Goal: Information Seeking & Learning: Learn about a topic

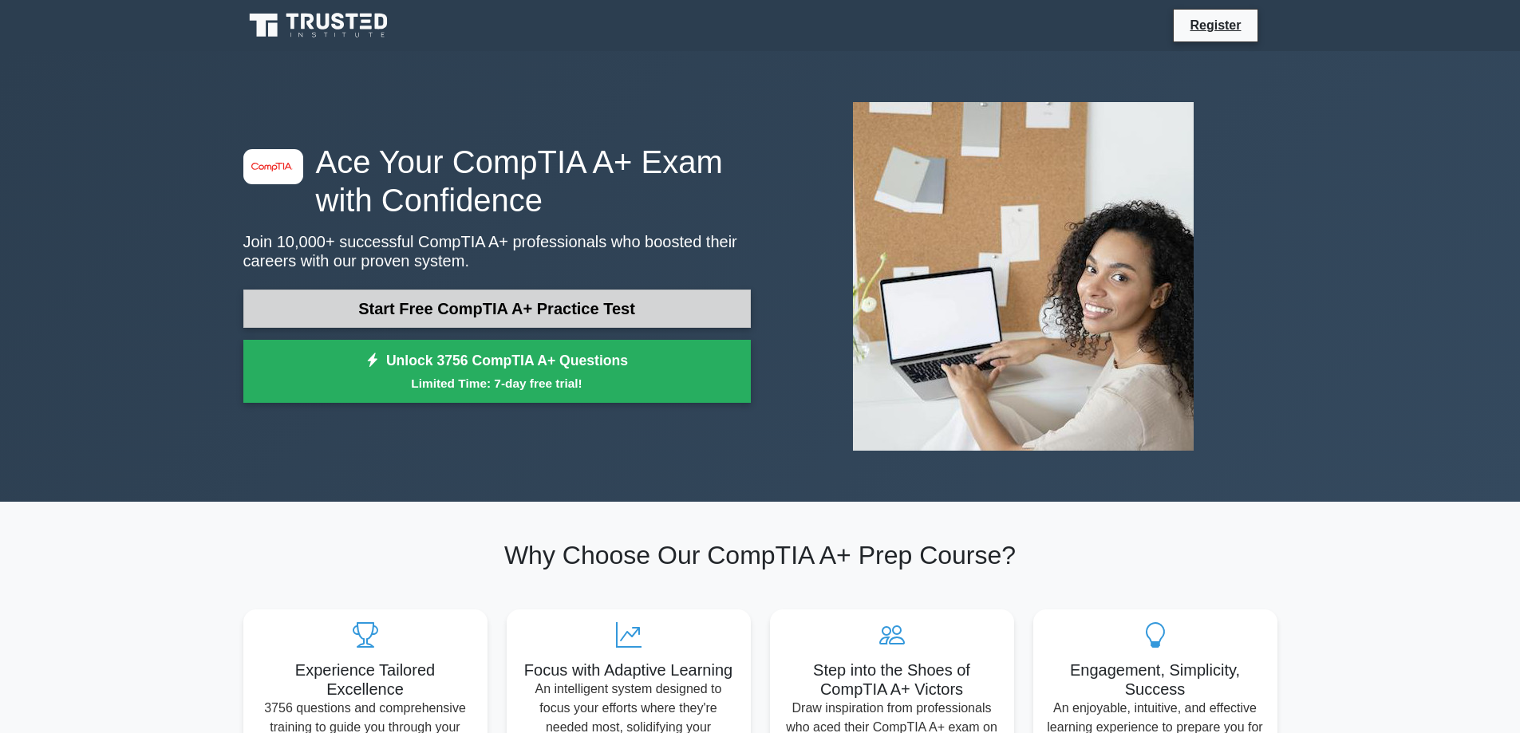
click at [528, 302] on link "Start Free CompTIA A+ Practice Test" at bounding box center [497, 309] width 508 height 38
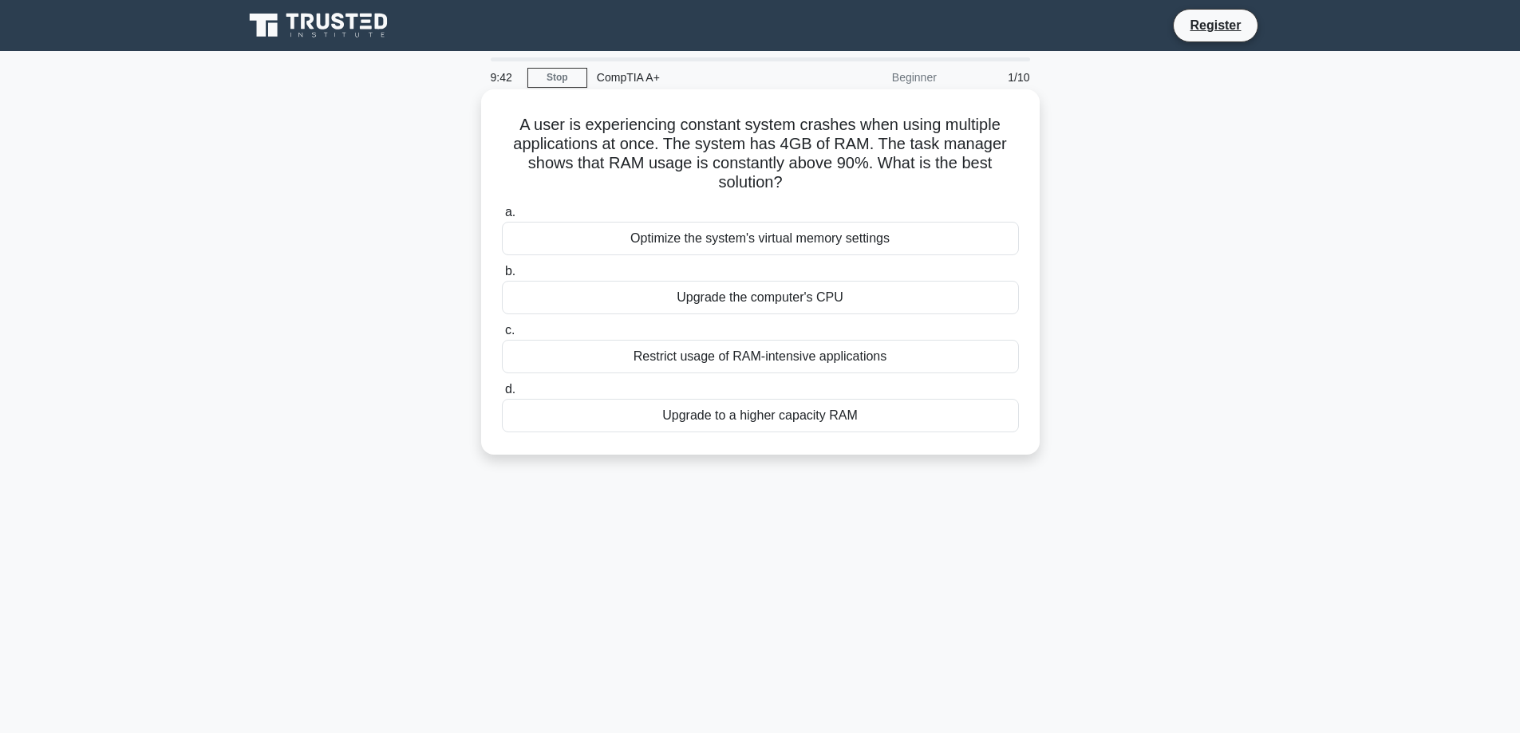
click at [749, 406] on div "Upgrade to a higher capacity RAM" at bounding box center [760, 416] width 517 height 34
click at [502, 395] on input "d. Upgrade to a higher capacity RAM" at bounding box center [502, 390] width 0 height 10
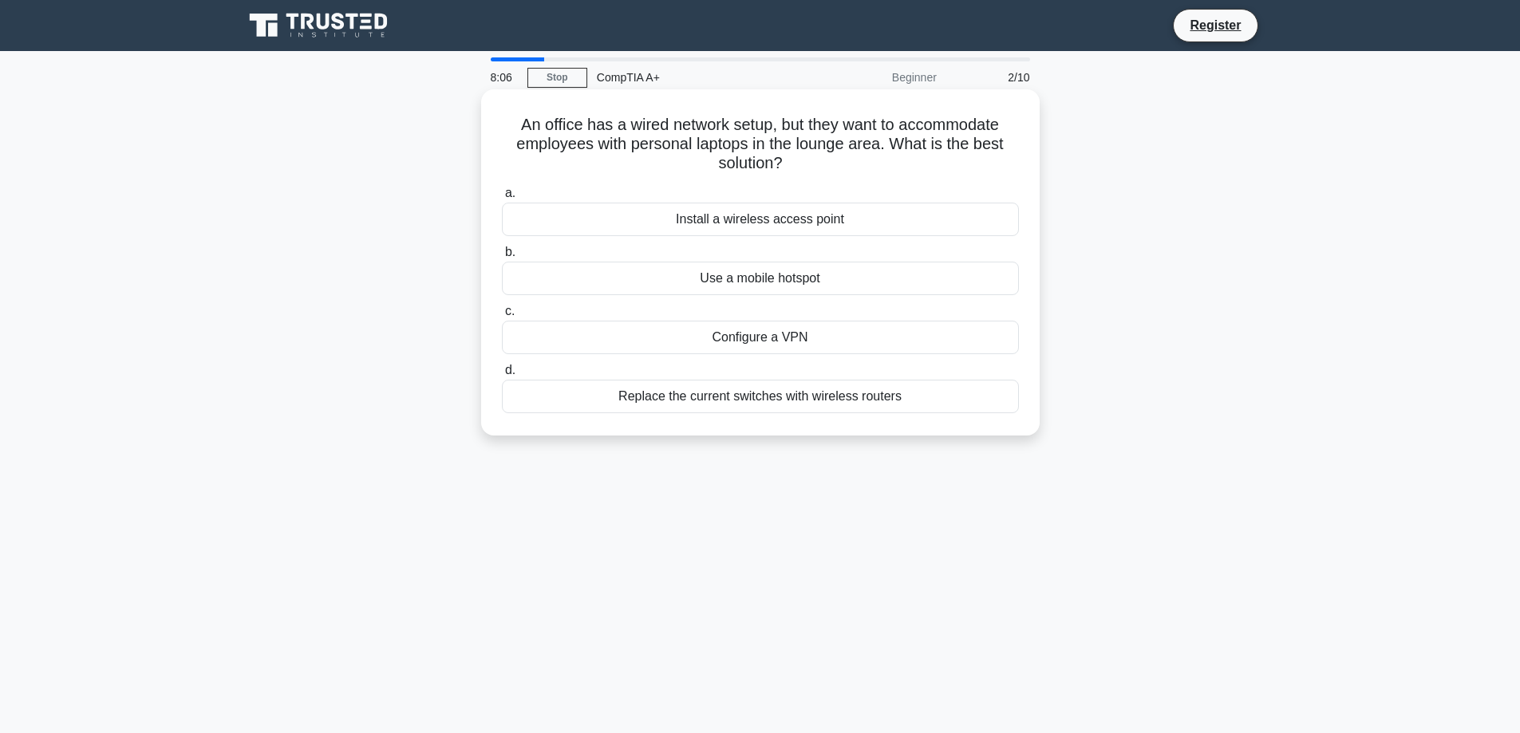
click at [807, 224] on div "Install a wireless access point" at bounding box center [760, 220] width 517 height 34
click at [502, 199] on input "a. Install a wireless access point" at bounding box center [502, 193] width 0 height 10
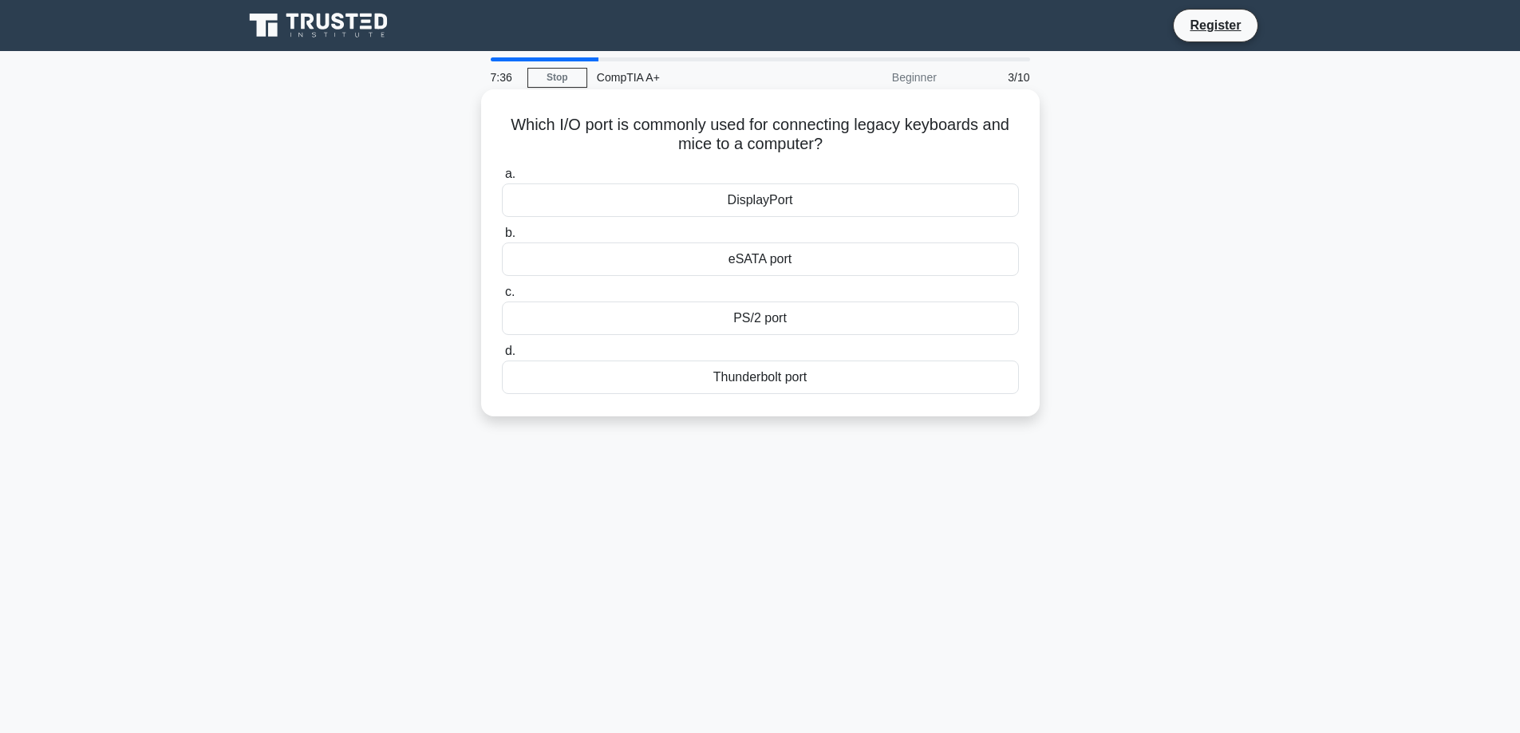
click at [780, 316] on div "PS/2 port" at bounding box center [760, 319] width 517 height 34
click at [502, 298] on input "c. PS/2 port" at bounding box center [502, 292] width 0 height 10
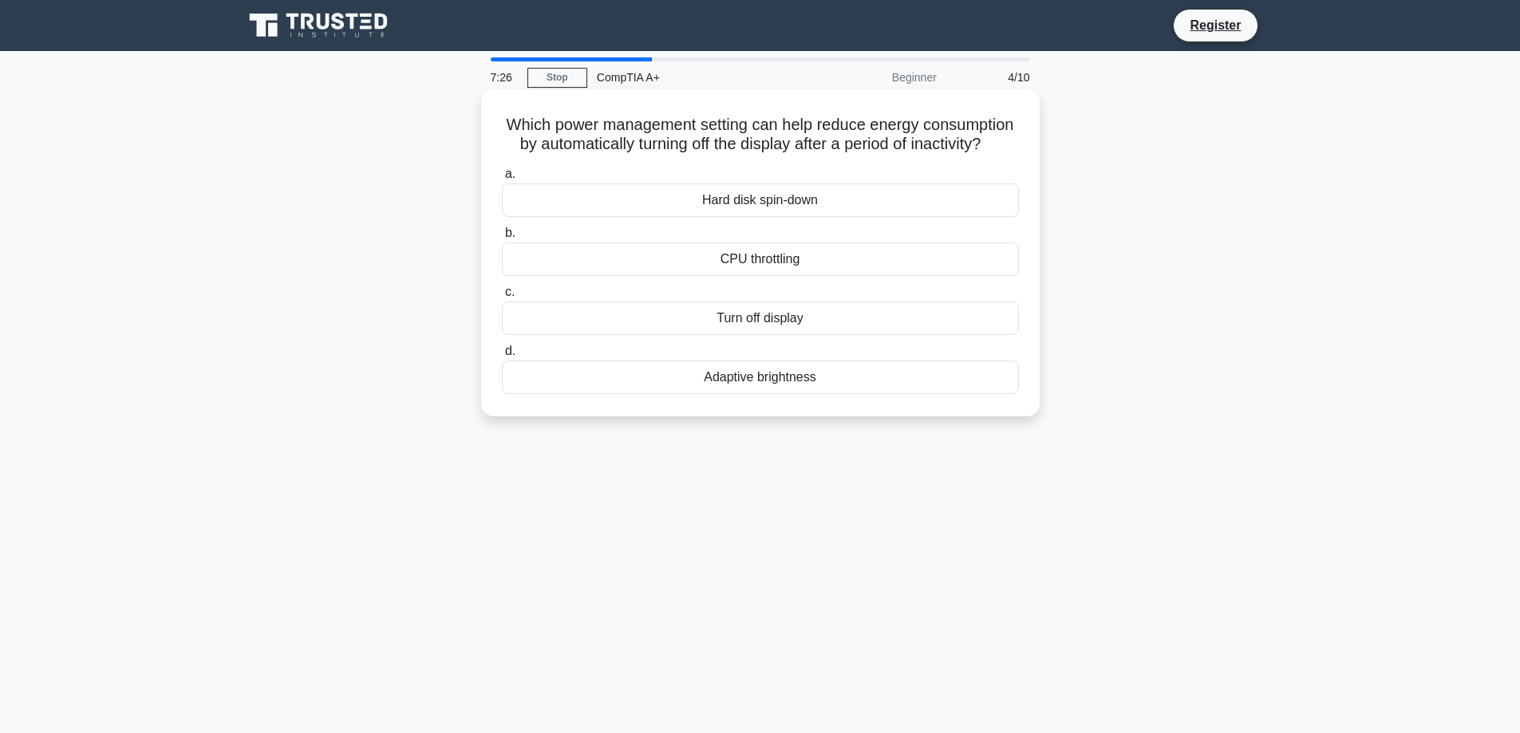
click at [804, 335] on div "Turn off display" at bounding box center [760, 319] width 517 height 34
click at [502, 298] on input "c. Turn off display" at bounding box center [502, 292] width 0 height 10
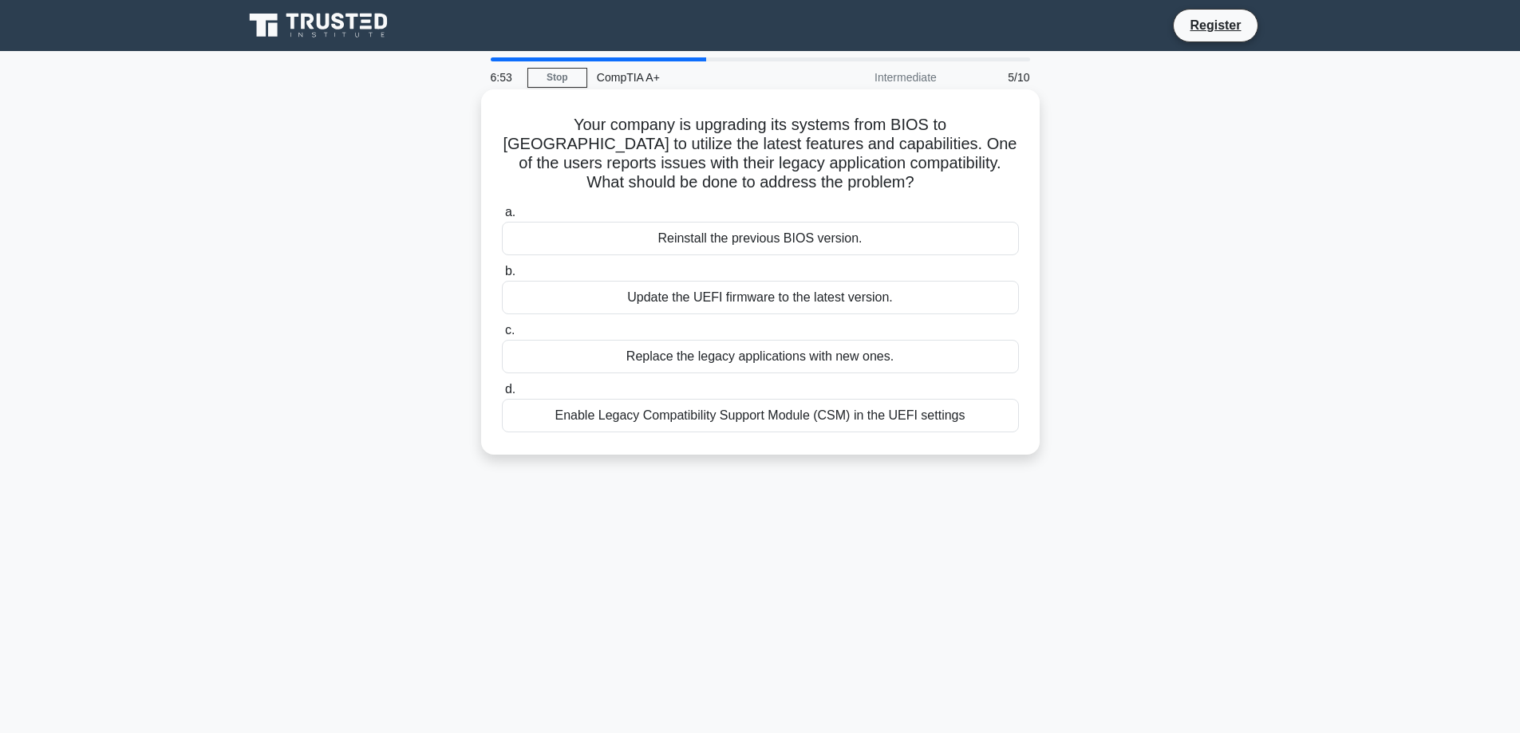
click at [750, 423] on div "Enable Legacy Compatibility Support Module (CSM) in the UEFI settings" at bounding box center [760, 416] width 517 height 34
click at [502, 395] on input "d. Enable Legacy Compatibility Support Module (CSM) in the UEFI settings" at bounding box center [502, 390] width 0 height 10
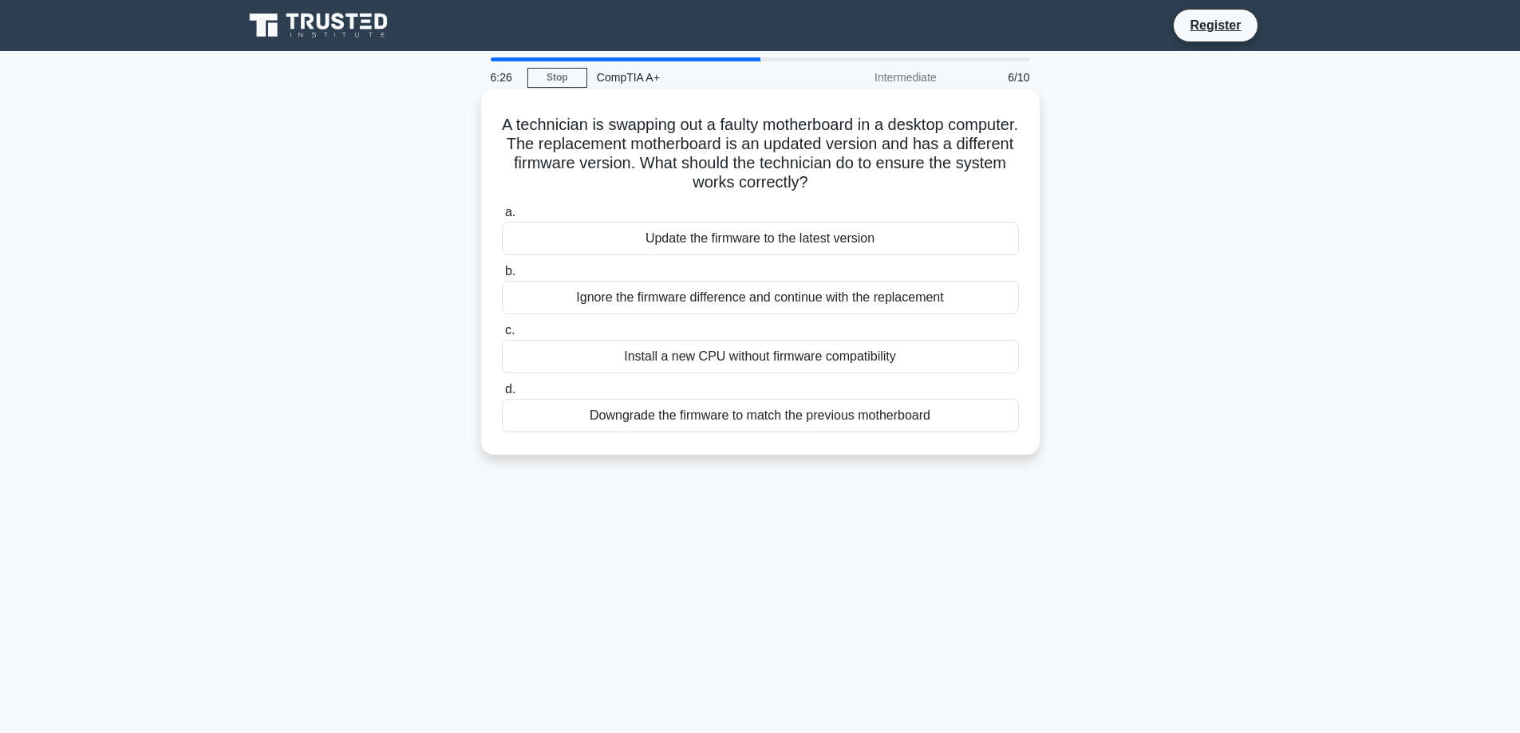
click at [808, 236] on div "Update the firmware to the latest version" at bounding box center [760, 239] width 517 height 34
click at [502, 218] on input "a. Update the firmware to the latest version" at bounding box center [502, 212] width 0 height 10
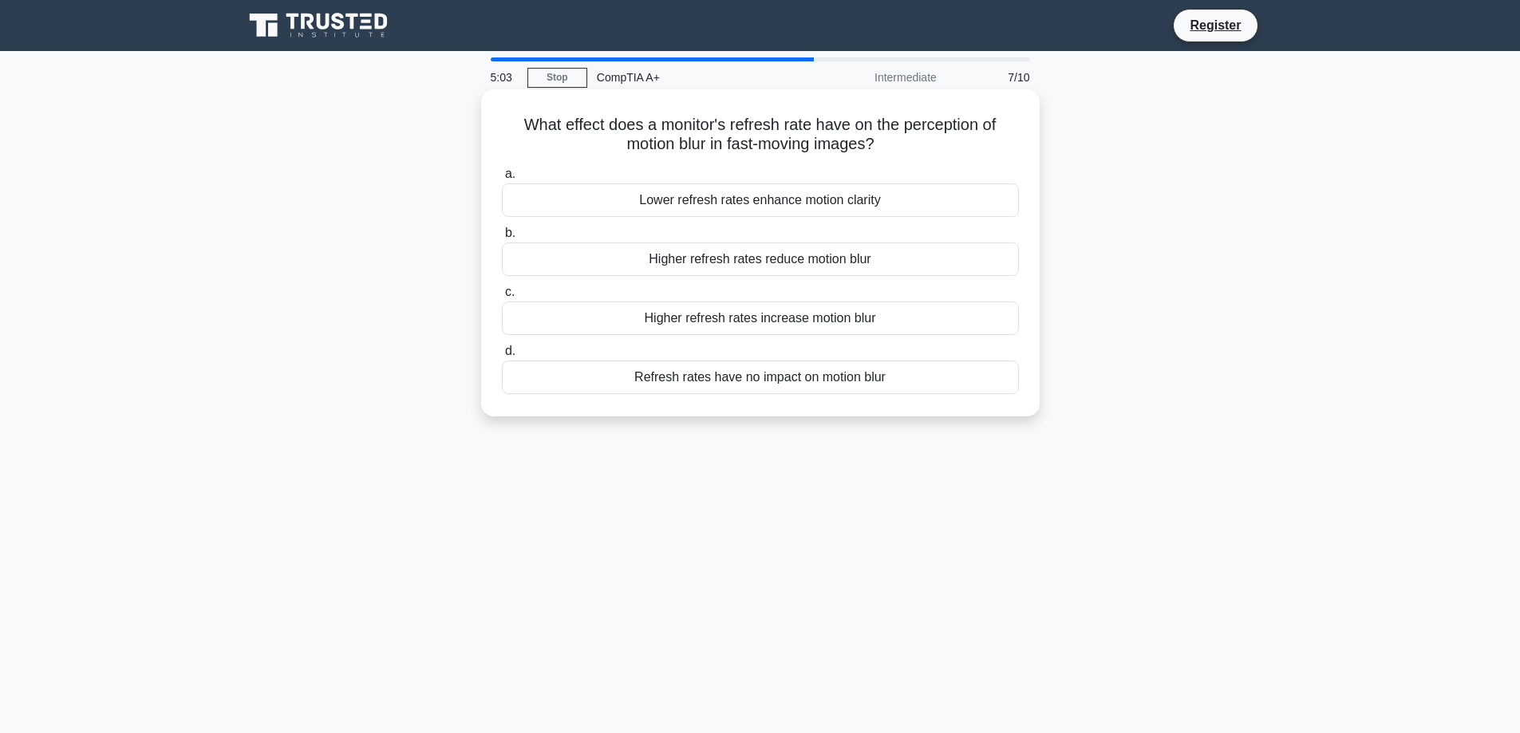
click at [825, 271] on div "Higher refresh rates reduce motion blur" at bounding box center [760, 260] width 517 height 34
click at [502, 239] on input "b. Higher refresh rates reduce motion blur" at bounding box center [502, 233] width 0 height 10
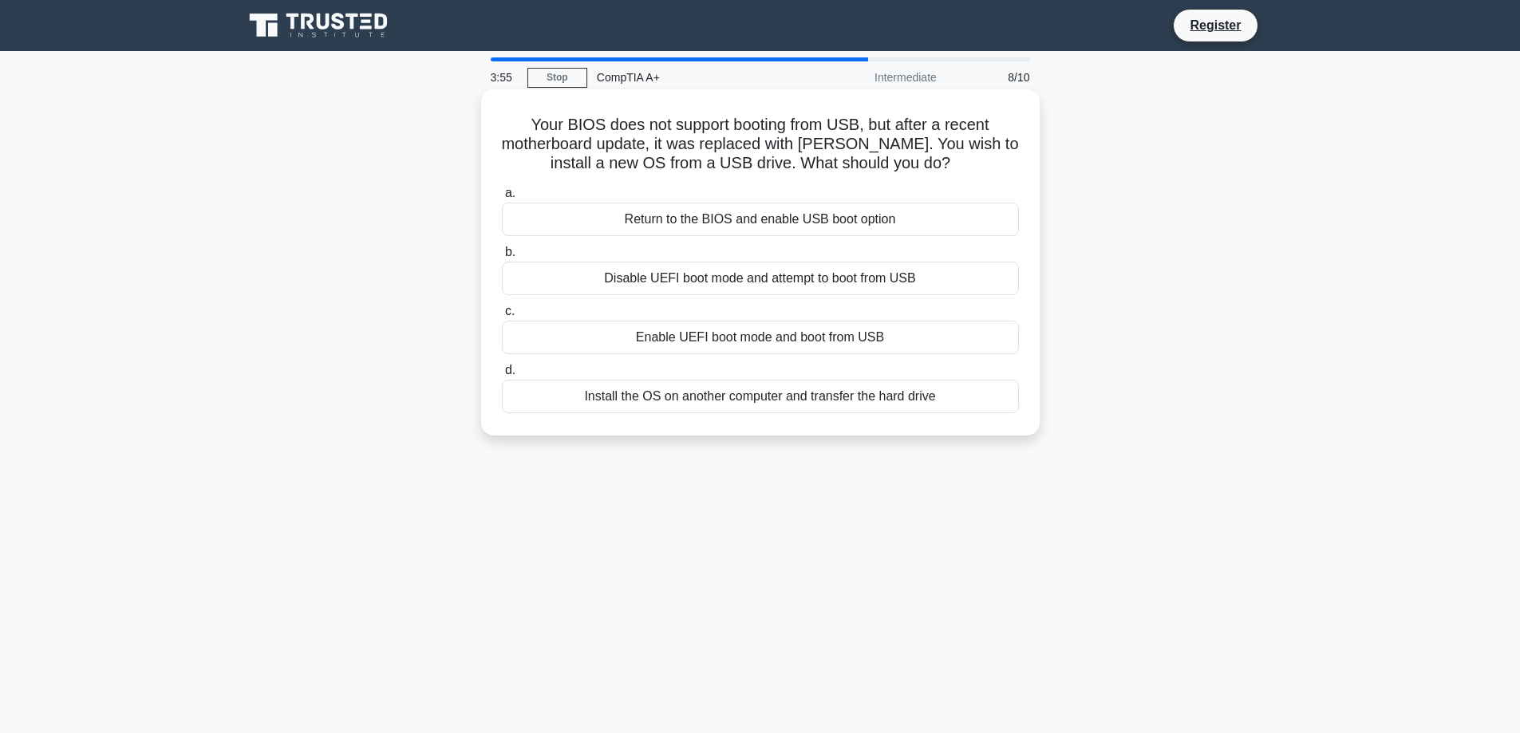
click at [753, 409] on div "Install the OS on another computer and transfer the hard drive" at bounding box center [760, 397] width 517 height 34
click at [502, 376] on input "d. Install the OS on another computer and transfer the hard drive" at bounding box center [502, 371] width 0 height 10
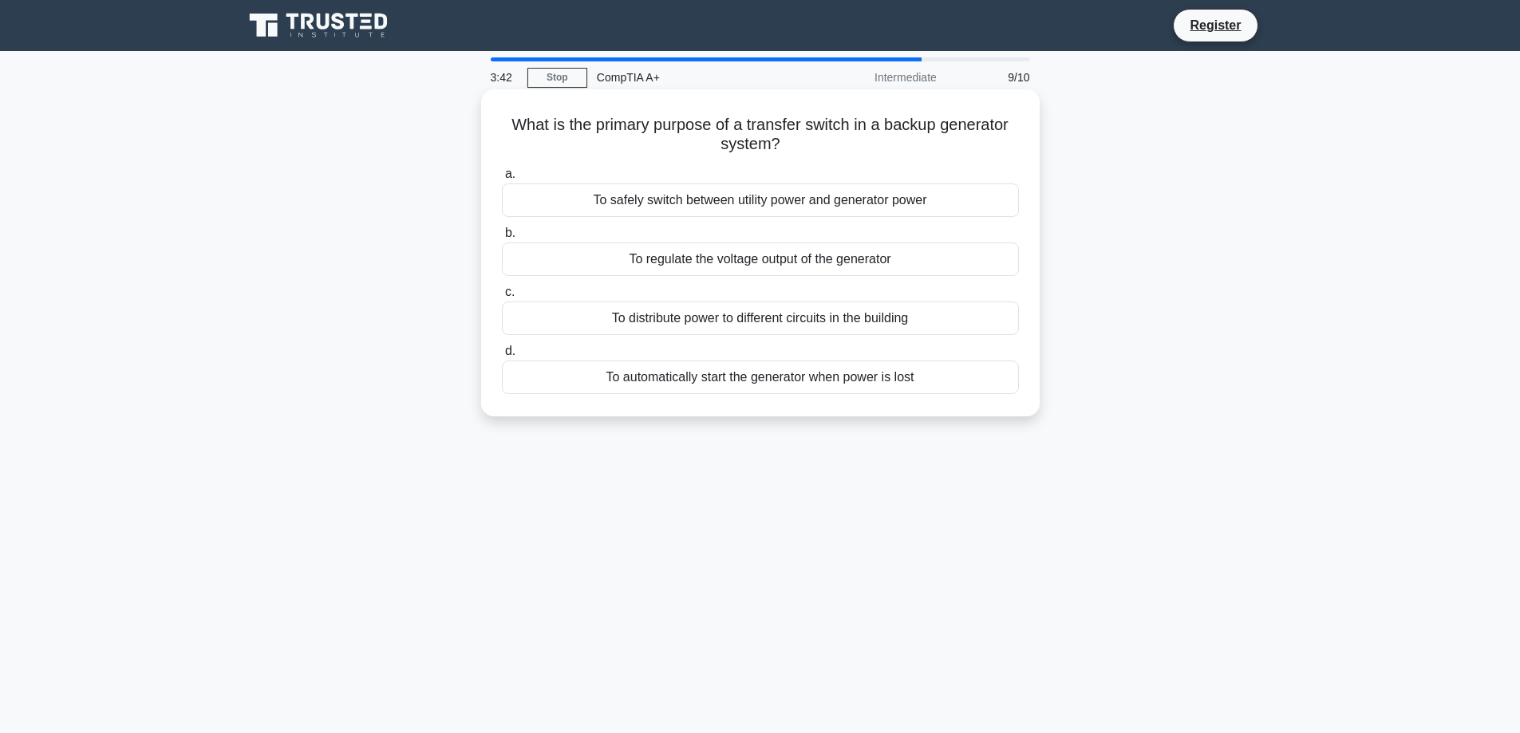
click at [760, 202] on div "To safely switch between utility power and generator power" at bounding box center [760, 201] width 517 height 34
click at [502, 180] on input "a. To safely switch between utility power and generator power" at bounding box center [502, 174] width 0 height 10
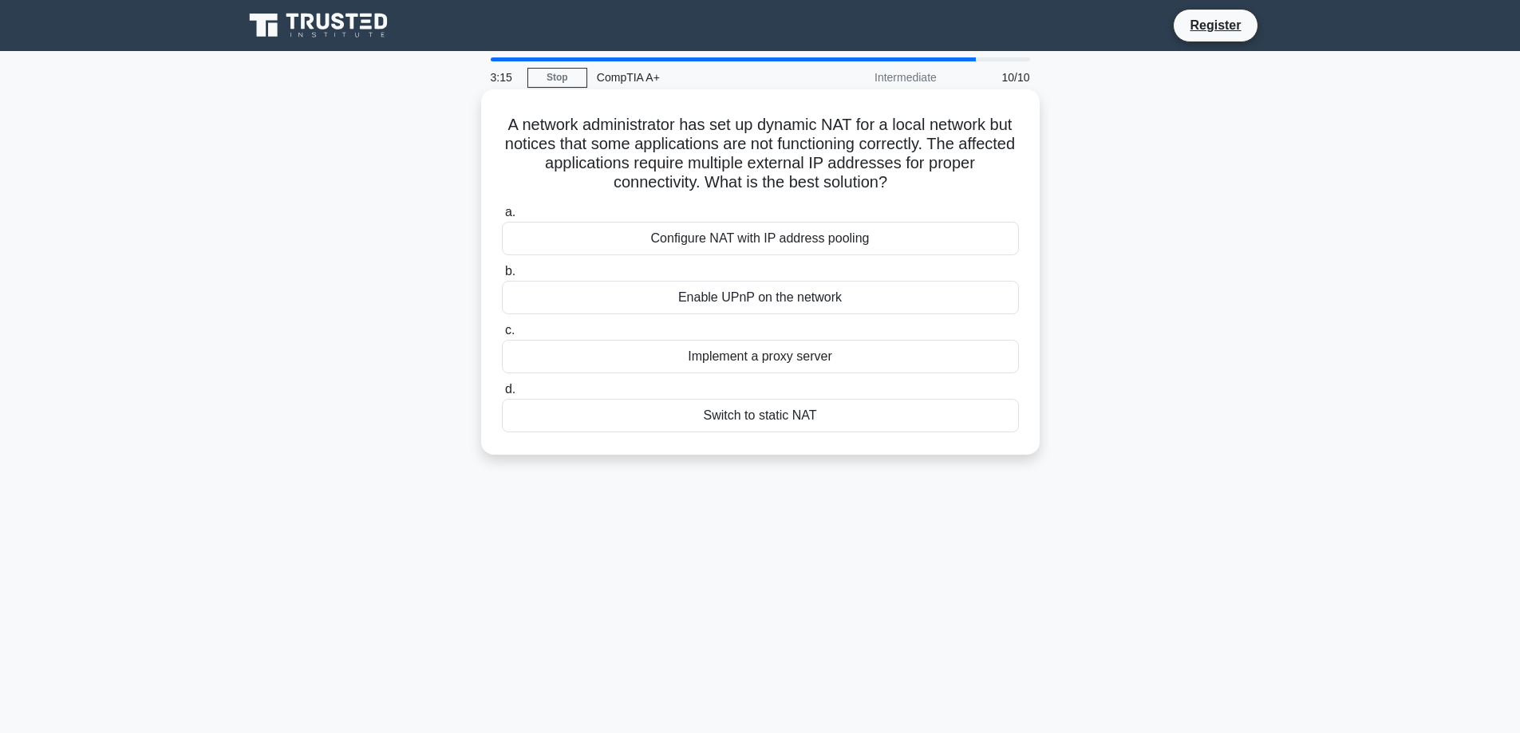
click at [754, 410] on div "Switch to static NAT" at bounding box center [760, 416] width 517 height 34
click at [502, 395] on input "d. Switch to static NAT" at bounding box center [502, 390] width 0 height 10
